Goal: Communication & Community: Connect with others

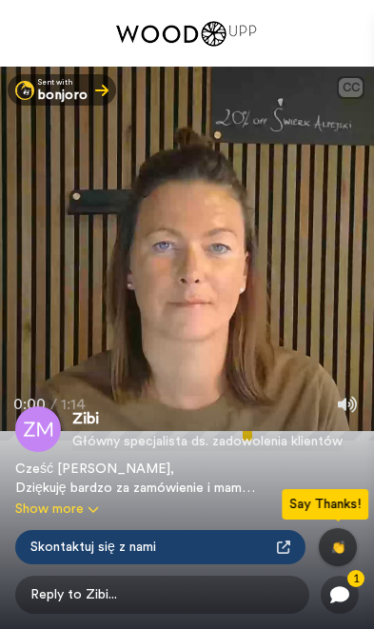
click at [345, 597] on icon at bounding box center [339, 594] width 19 height 17
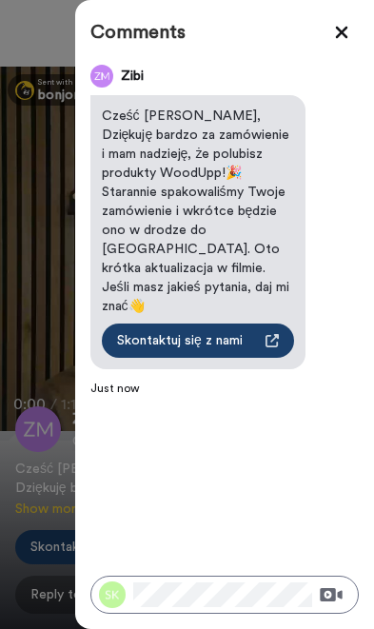
click at [339, 38] on icon at bounding box center [341, 32] width 19 height 19
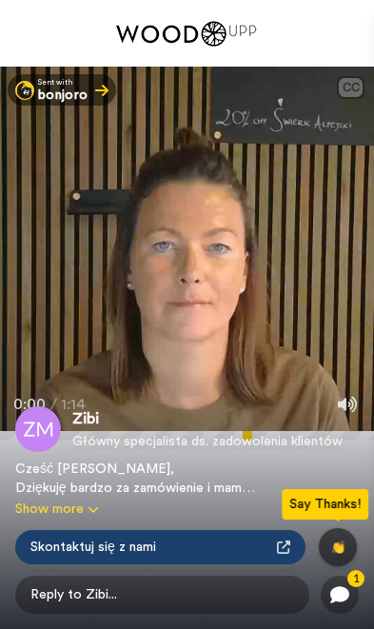
click at [347, 546] on button "👏" at bounding box center [338, 547] width 38 height 38
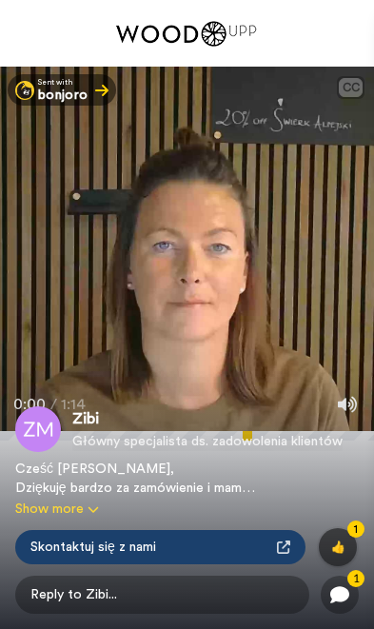
click at [347, 542] on button "👍 1" at bounding box center [338, 547] width 38 height 38
click at [346, 541] on button "🔥 2" at bounding box center [338, 547] width 38 height 38
click at [343, 541] on span "😁" at bounding box center [338, 546] width 14 height 11
click at [341, 538] on button "🤩 4" at bounding box center [338, 547] width 38 height 38
click at [341, 534] on button "🤗 5" at bounding box center [338, 547] width 38 height 38
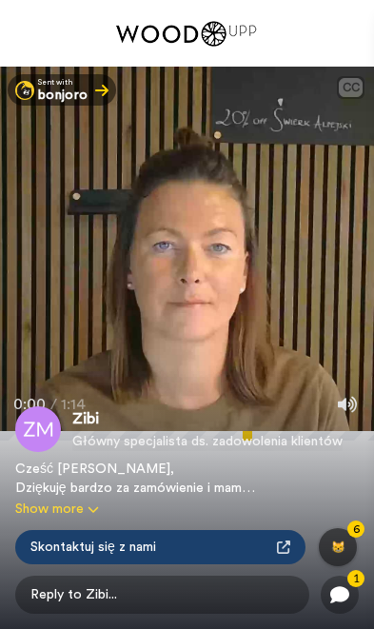
click at [351, 538] on button "😸 6" at bounding box center [338, 547] width 38 height 38
click at [345, 536] on button "🤝 7" at bounding box center [338, 547] width 38 height 38
click at [349, 545] on button "✅ 8" at bounding box center [338, 547] width 38 height 38
click at [350, 540] on button "👊 9" at bounding box center [338, 547] width 38 height 38
click at [352, 536] on span "10" at bounding box center [355, 528] width 17 height 17
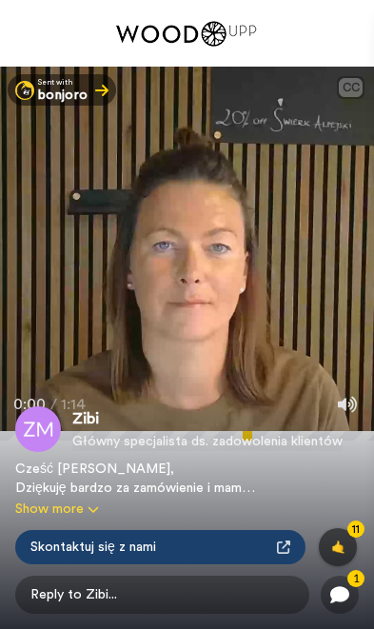
click at [350, 535] on span "11" at bounding box center [355, 528] width 17 height 17
click at [348, 546] on button "🙏 12" at bounding box center [338, 547] width 38 height 38
click at [349, 535] on span "13" at bounding box center [355, 528] width 17 height 17
click at [353, 541] on button "🐻 14" at bounding box center [338, 547] width 38 height 38
click at [347, 541] on button "⭐ 15" at bounding box center [338, 547] width 38 height 38
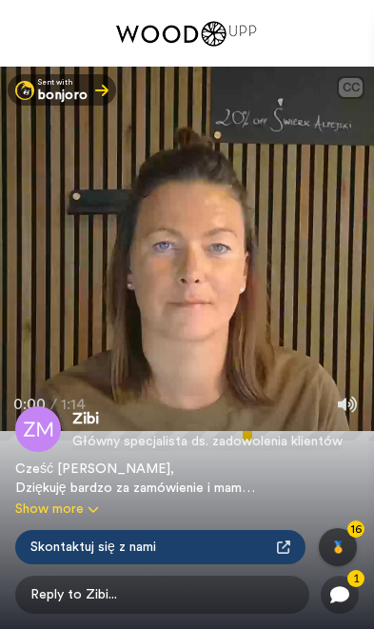
click at [343, 535] on button "️🥇 16" at bounding box center [338, 547] width 38 height 38
click at [350, 544] on button "🏆 17" at bounding box center [338, 547] width 38 height 38
